Goal: Transaction & Acquisition: Register for event/course

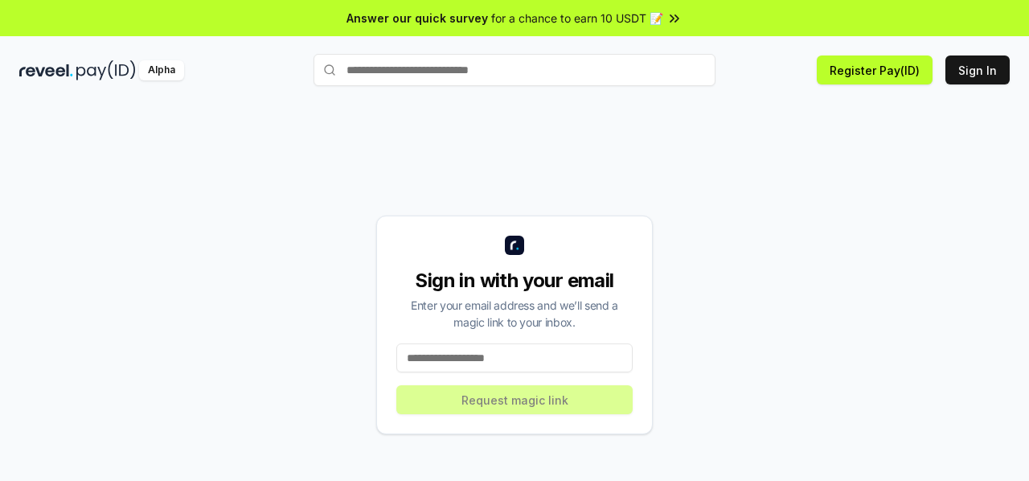
click at [520, 362] on input at bounding box center [514, 357] width 236 height 29
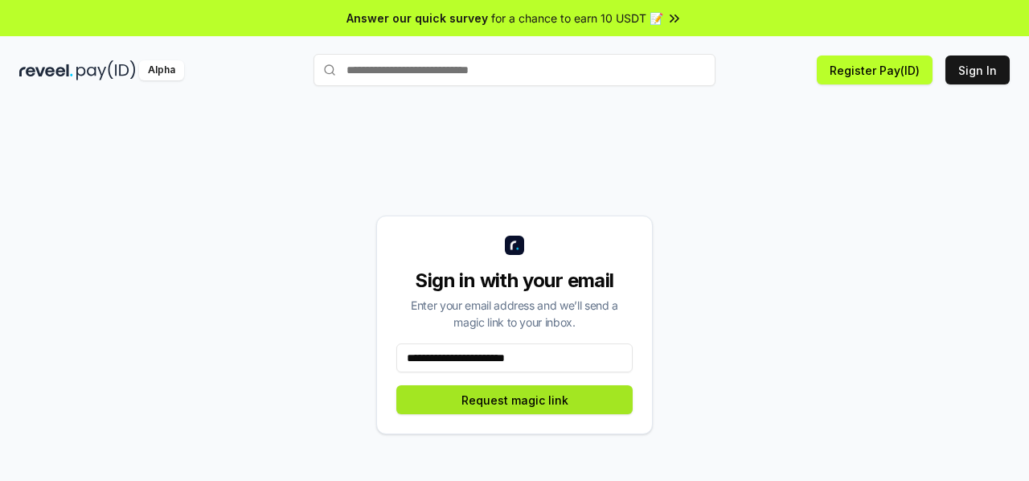
type input "**********"
click at [539, 404] on button "Request magic link" at bounding box center [514, 399] width 236 height 29
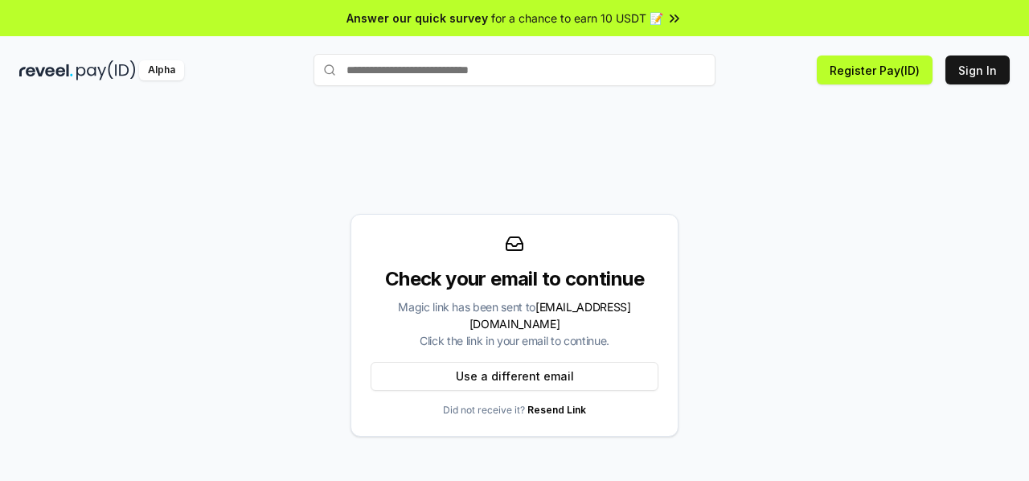
click at [671, 15] on icon at bounding box center [672, 17] width 3 height 6
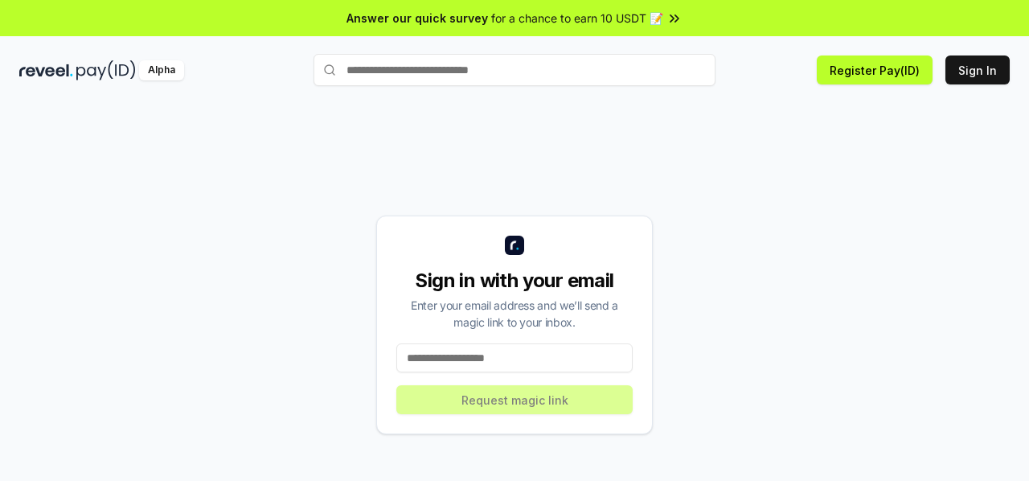
click at [454, 355] on input at bounding box center [514, 357] width 236 height 29
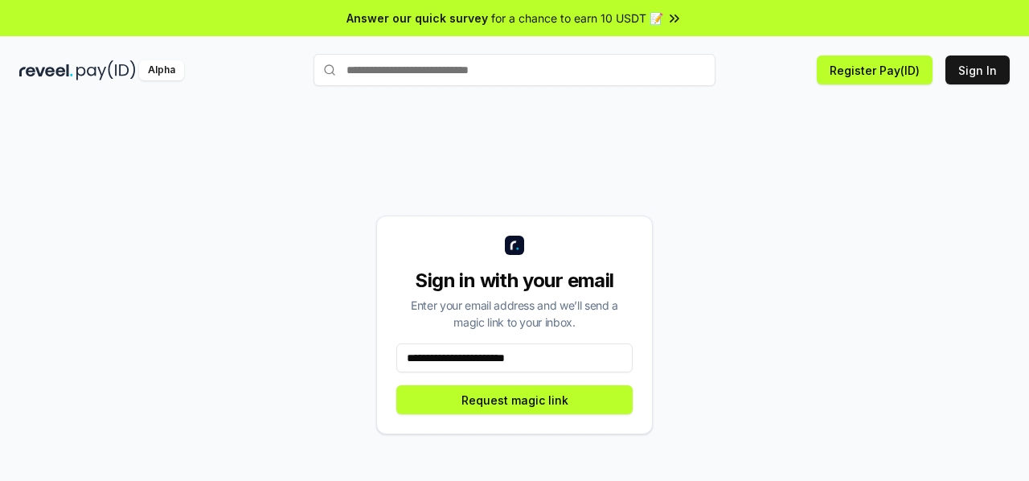
type input "**********"
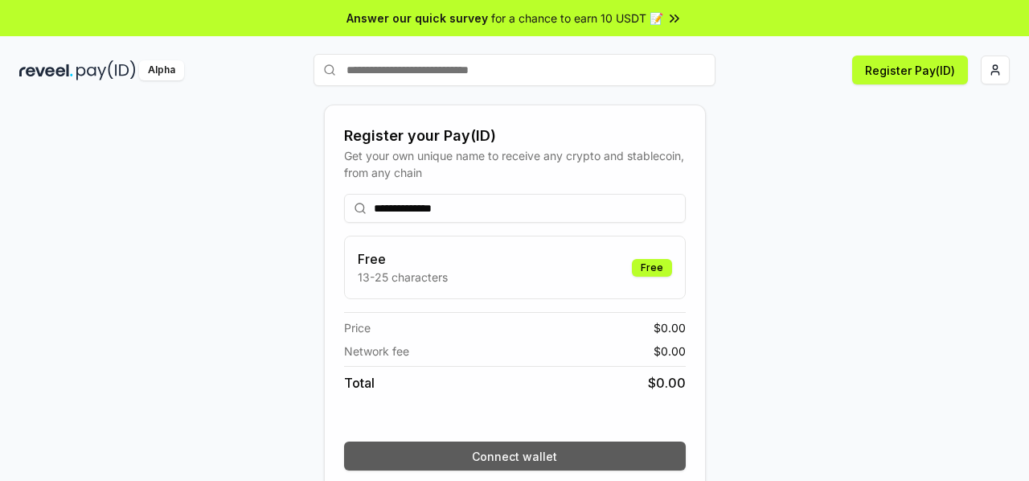
type input "**********"
click at [515, 462] on button "Connect wallet" at bounding box center [515, 455] width 342 height 29
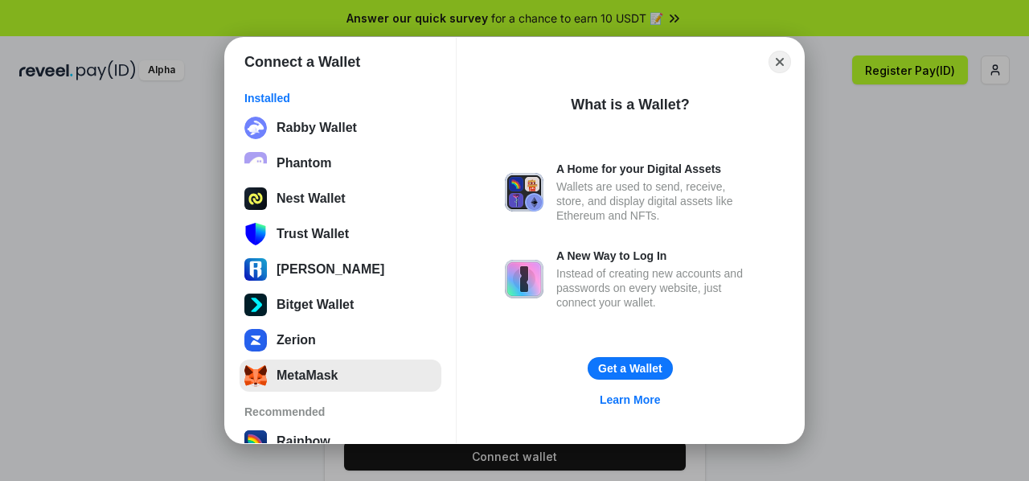
click at [352, 372] on button "MetaMask" at bounding box center [341, 375] width 202 height 32
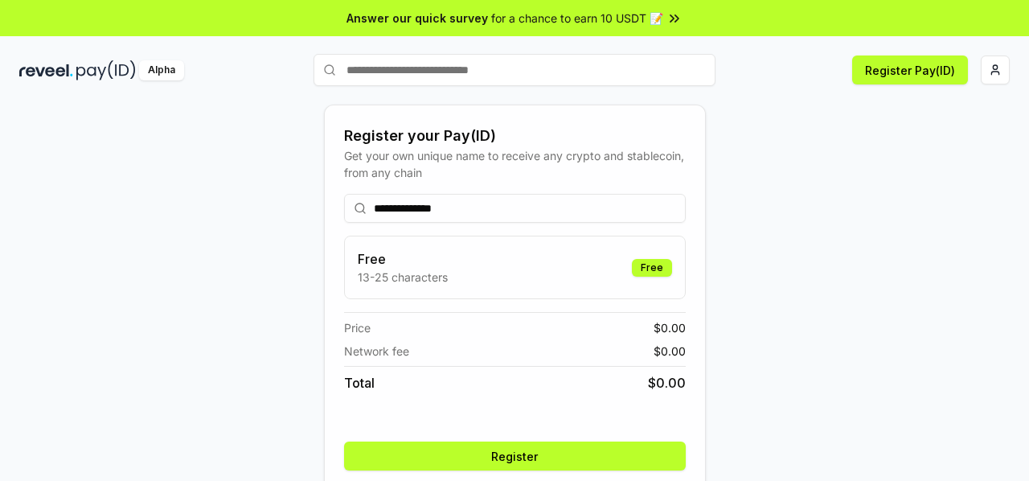
click at [858, 343] on div "**********" at bounding box center [514, 325] width 991 height 404
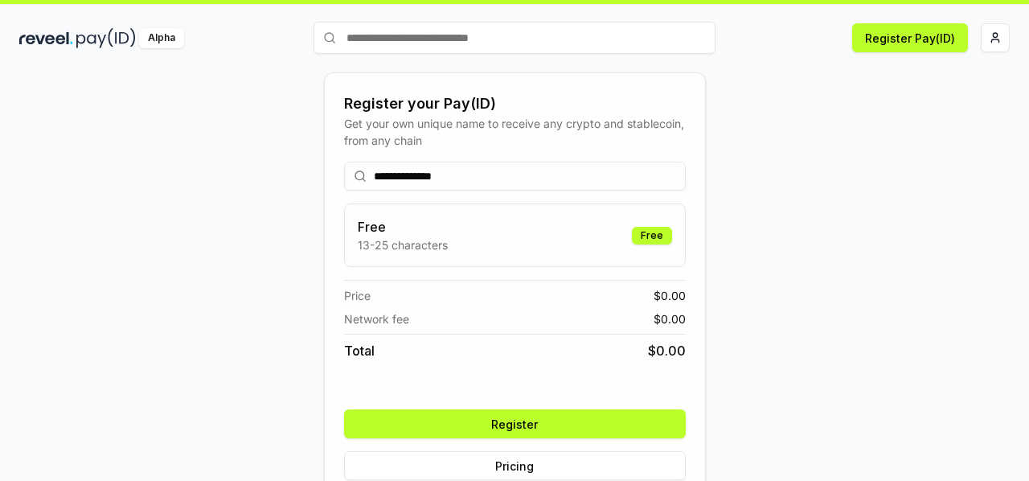
scroll to position [64, 0]
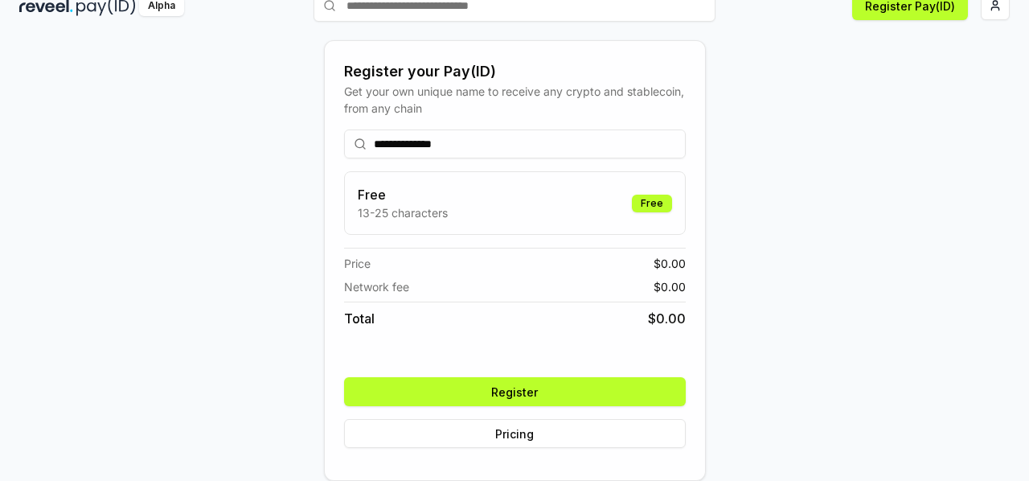
click at [623, 392] on button "Register" at bounding box center [515, 391] width 342 height 29
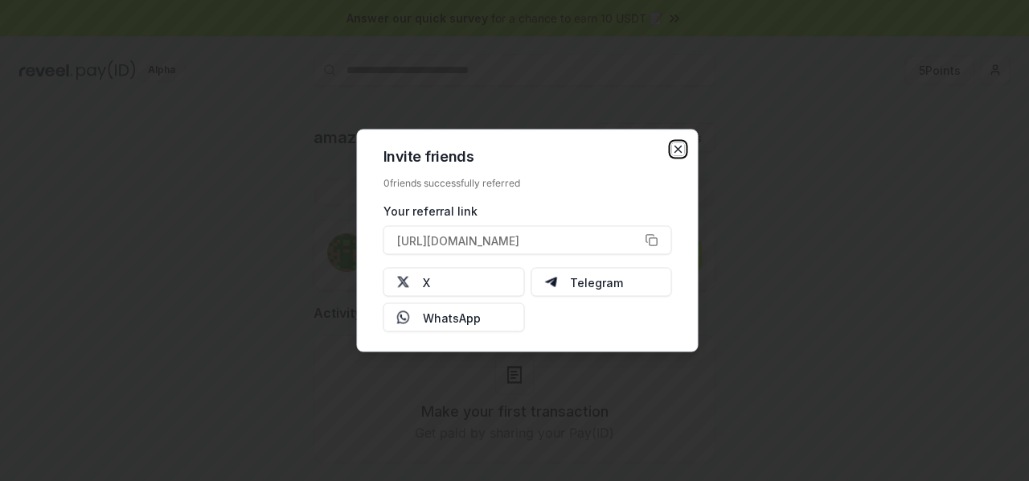
click at [676, 150] on icon "button" at bounding box center [678, 149] width 13 height 13
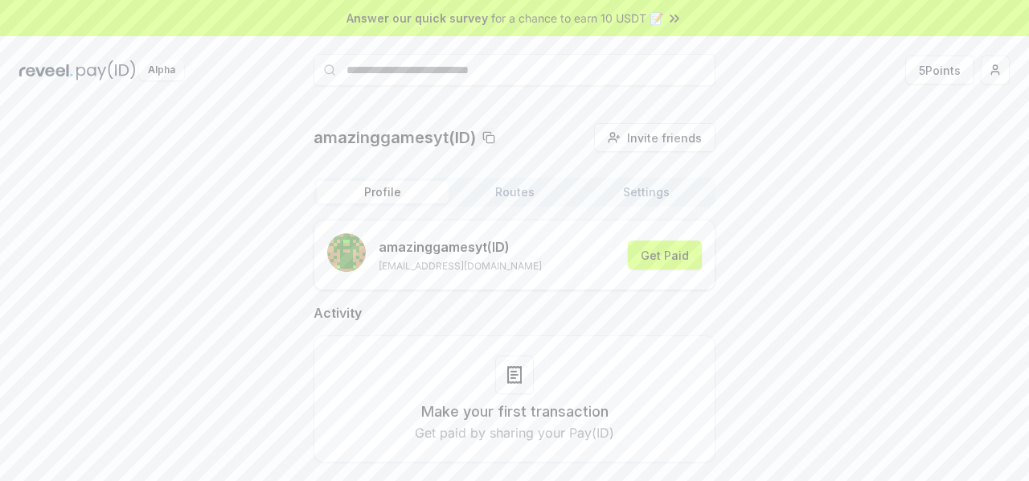
click at [775, 248] on div "amazinggamesyt(ID) Invite friends Invite Profile Routes Settings amazinggamesyt…" at bounding box center [514, 305] width 991 height 365
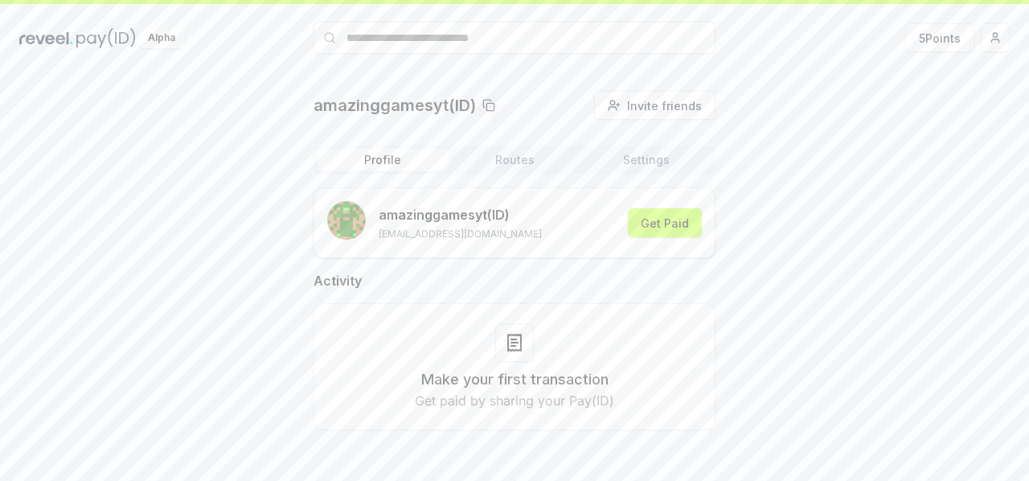
scroll to position [46, 0]
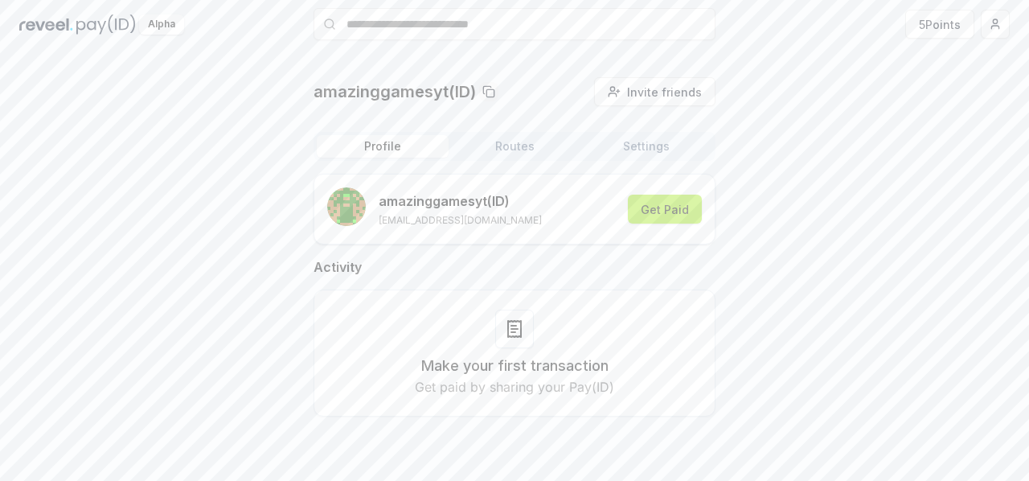
click at [690, 215] on button "Get Paid" at bounding box center [665, 209] width 74 height 29
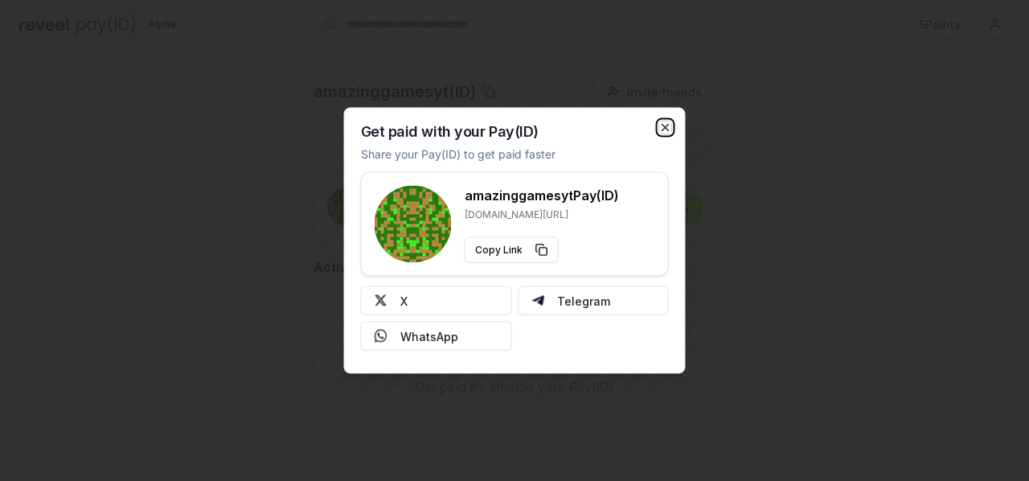
click at [669, 127] on icon "button" at bounding box center [665, 127] width 13 height 13
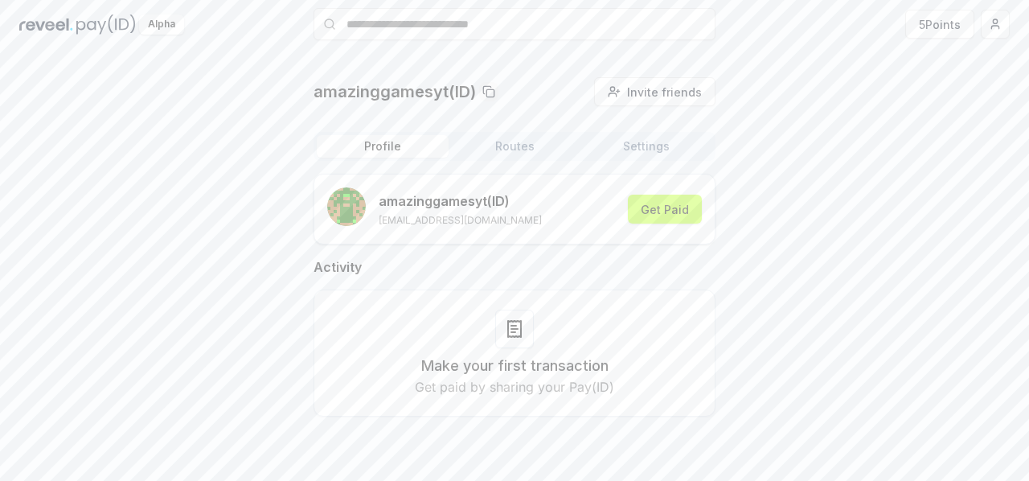
click at [532, 154] on button "Routes" at bounding box center [515, 146] width 132 height 23
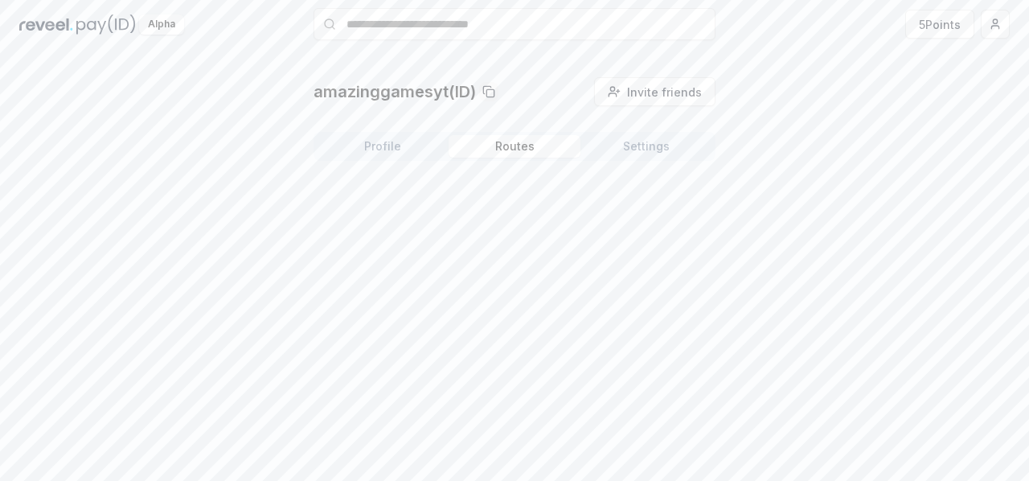
click at [646, 144] on button "Settings" at bounding box center [647, 146] width 132 height 23
click at [388, 148] on button "Profile" at bounding box center [383, 146] width 132 height 23
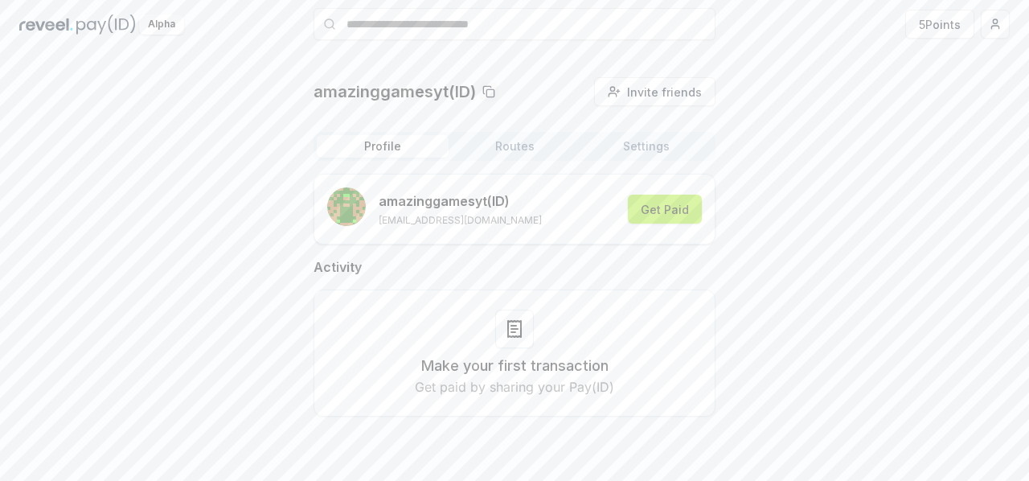
click at [675, 220] on button "Get Paid" at bounding box center [665, 209] width 74 height 29
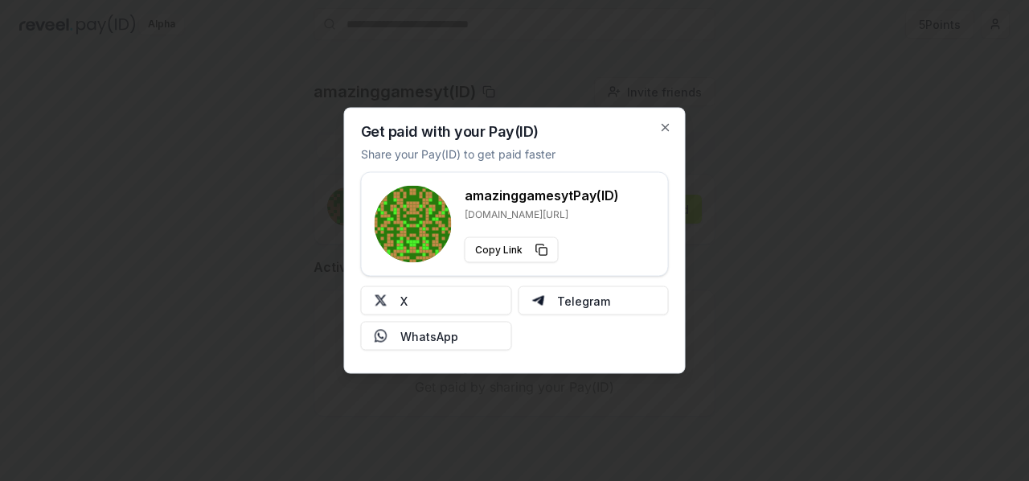
click at [675, 128] on div "Get paid with your Pay(ID) Share your Pay(ID) to get paid faster amazinggamesyt…" at bounding box center [515, 241] width 342 height 266
click at [671, 128] on icon "button" at bounding box center [665, 127] width 13 height 13
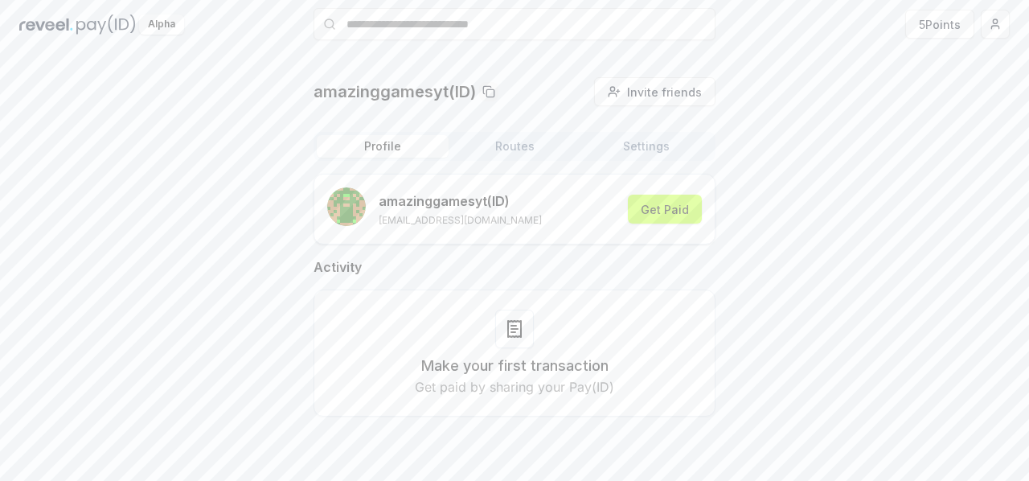
click at [741, 139] on div "amazinggamesyt(ID) Invite friends Invite Profile Routes Settings amazinggamesyt…" at bounding box center [514, 259] width 991 height 365
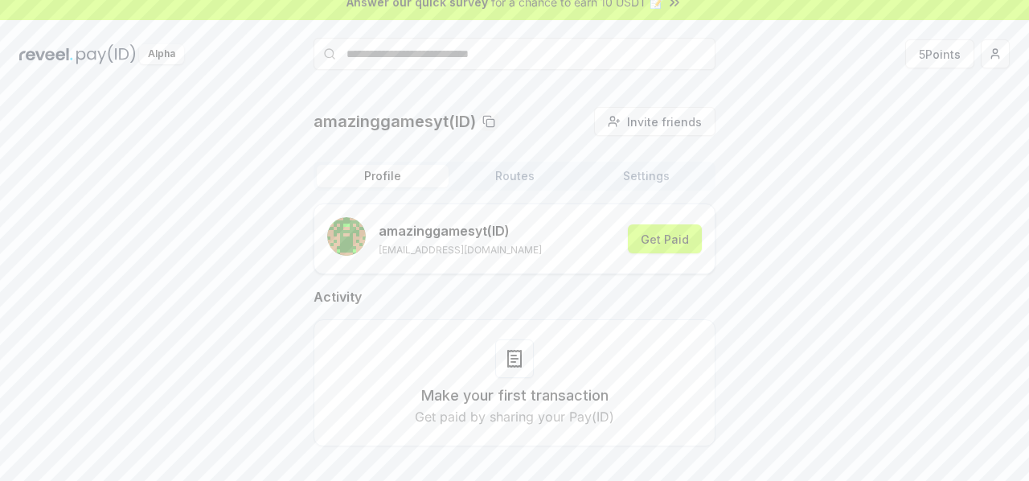
scroll to position [14, 0]
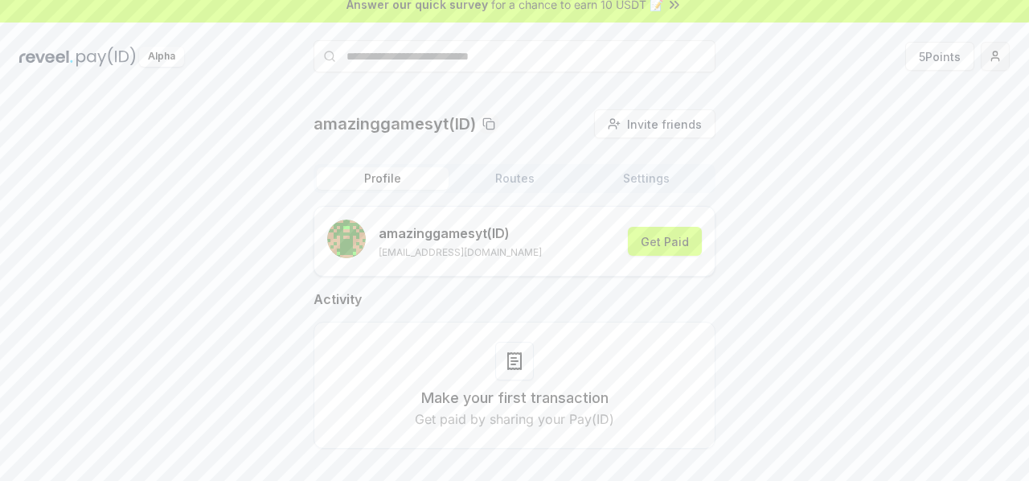
click at [992, 65] on html "Answer our quick survey for a chance to earn 10 USDT 📝 Alpha 5 Points amazingga…" at bounding box center [514, 240] width 1029 height 481
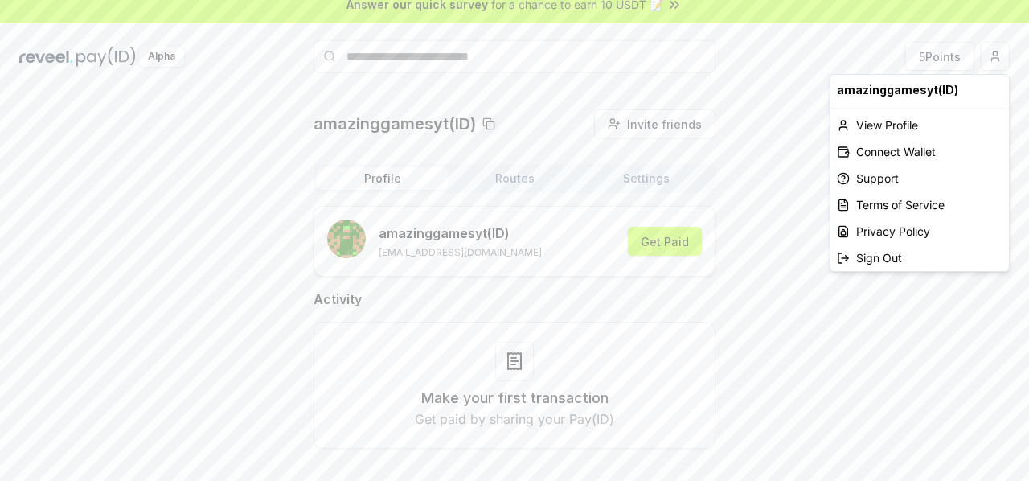
click at [782, 115] on html "Answer our quick survey for a chance to earn 10 USDT 📝 Alpha 5 Points amazingga…" at bounding box center [514, 240] width 1029 height 481
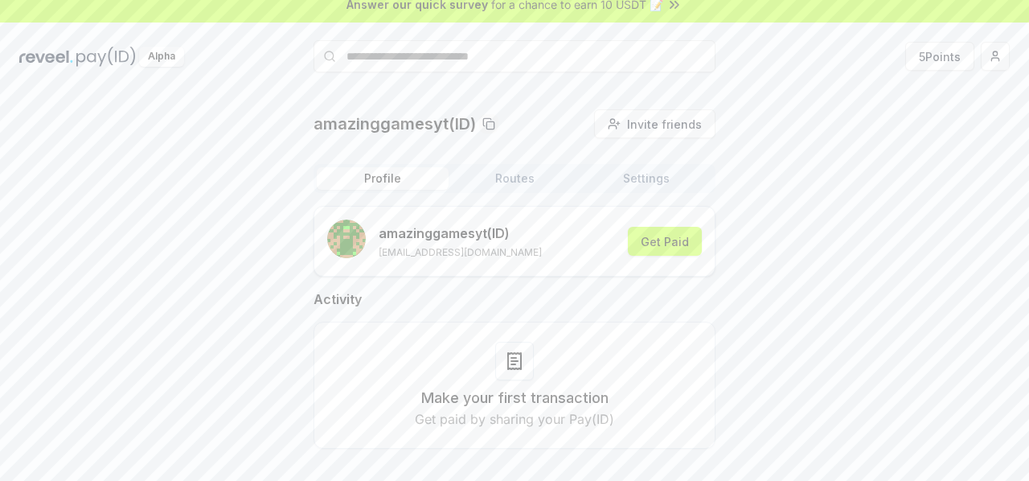
click at [550, 188] on button "Routes" at bounding box center [515, 178] width 132 height 23
